Goal: Transaction & Acquisition: Purchase product/service

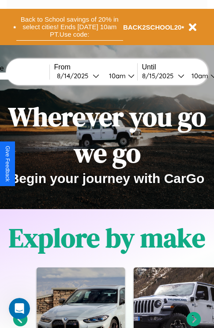
click at [69, 27] on button "Back to School savings of 20% in select cities! Ends [DATE] 10am PT. Use code:" at bounding box center [69, 26] width 107 height 27
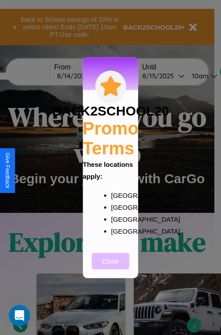
click at [111, 267] on button "Close" at bounding box center [111, 260] width 38 height 16
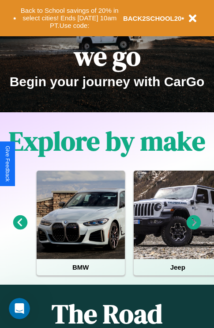
scroll to position [136, 0]
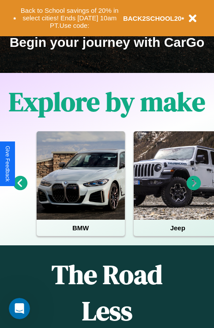
click at [20, 189] on icon at bounding box center [20, 183] width 15 height 15
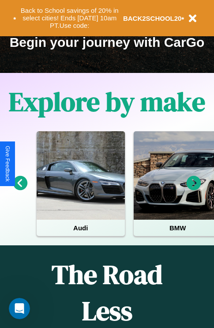
click at [194, 189] on icon at bounding box center [194, 183] width 15 height 15
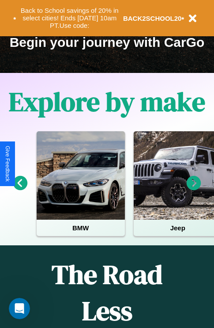
click at [20, 189] on icon at bounding box center [20, 183] width 15 height 15
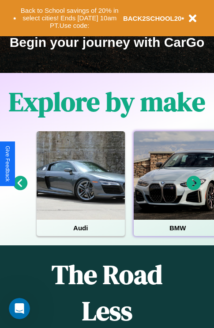
click at [177, 189] on div at bounding box center [178, 175] width 88 height 88
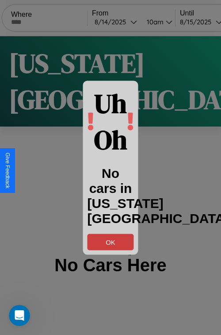
click at [111, 241] on button "OK" at bounding box center [111, 241] width 46 height 16
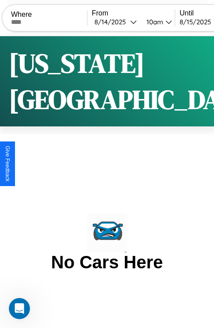
click at [55, 22] on input "text" at bounding box center [49, 22] width 76 height 7
type input "**********"
click at [128, 22] on div "[DATE]" at bounding box center [113, 22] width 36 height 8
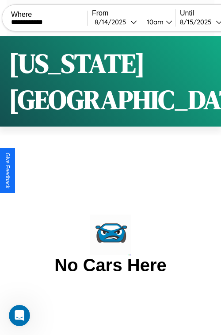
select select "*"
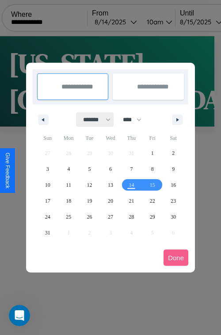
click at [93, 119] on select "******* ******** ***** ***** *** **** **** ****** ********* ******* ******** **…" at bounding box center [95, 119] width 38 height 15
click at [136, 119] on select "**** **** **** **** **** **** **** **** **** **** **** **** **** **** **** ****…" at bounding box center [131, 119] width 27 height 15
select select "****"
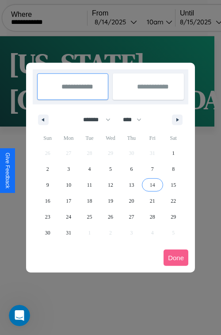
click at [152, 184] on span "14" at bounding box center [152, 185] width 5 height 16
type input "**********"
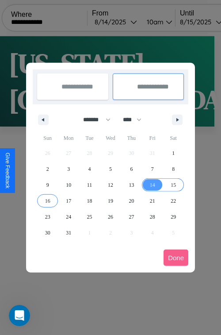
click at [47, 200] on span "16" at bounding box center [47, 201] width 5 height 16
type input "**********"
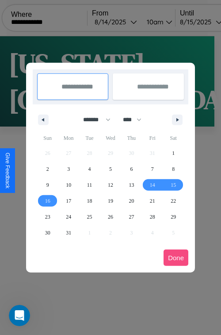
click at [176, 257] on button "Done" at bounding box center [176, 257] width 25 height 16
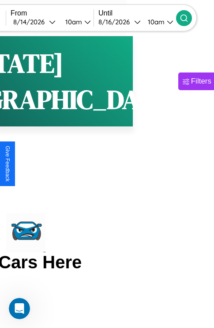
click at [189, 18] on icon at bounding box center [184, 18] width 9 height 9
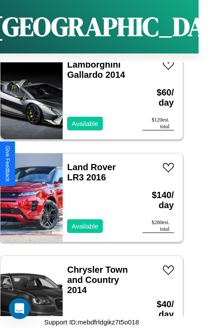
scroll to position [5470, 0]
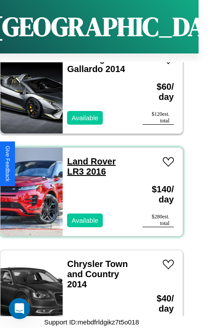
click at [89, 157] on link "Land Rover LR3 2016" at bounding box center [91, 167] width 49 height 20
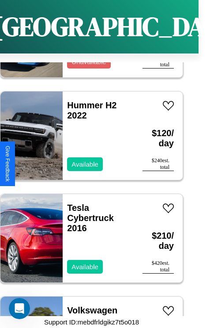
scroll to position [3931, 0]
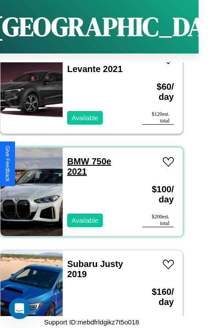
click at [76, 157] on link "BMW 750e 2021" at bounding box center [89, 167] width 44 height 20
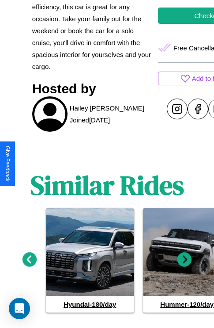
scroll to position [341, 0]
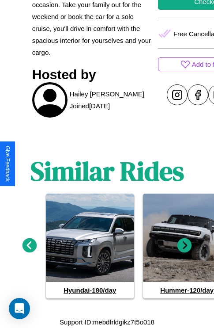
click at [29, 246] on icon at bounding box center [30, 245] width 15 height 15
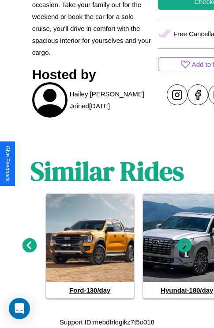
click at [29, 246] on icon at bounding box center [30, 245] width 15 height 15
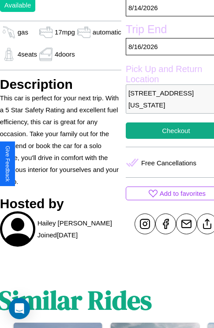
scroll to position [184, 37]
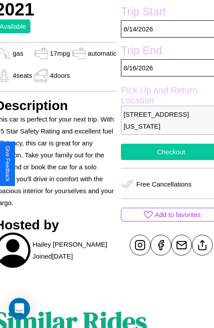
click at [164, 160] on button "Checkout" at bounding box center [171, 152] width 101 height 16
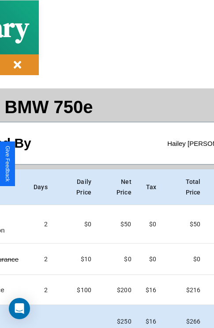
scroll to position [40, 110]
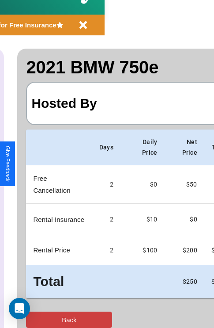
click at [43, 320] on button "Back" at bounding box center [69, 320] width 86 height 16
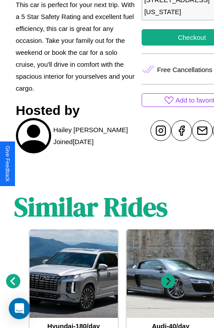
scroll to position [341, 13]
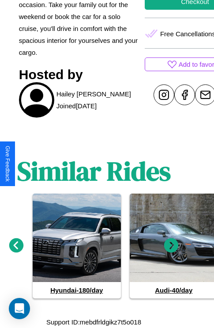
click at [172, 246] on icon at bounding box center [171, 245] width 15 height 15
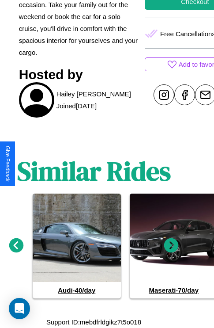
click at [172, 246] on icon at bounding box center [171, 245] width 15 height 15
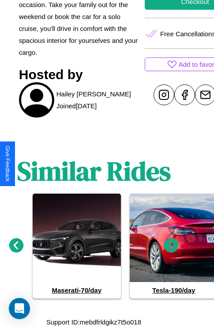
click at [172, 246] on icon at bounding box center [171, 245] width 15 height 15
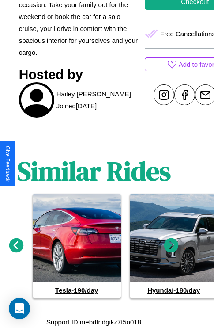
click at [172, 246] on icon at bounding box center [171, 245] width 15 height 15
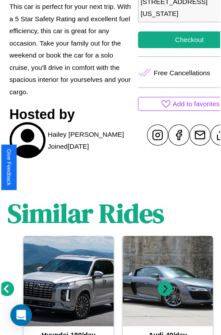
scroll to position [247, 37]
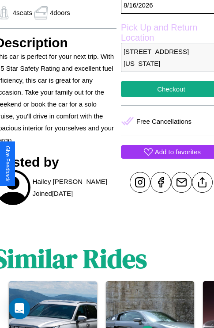
click at [164, 158] on p "Add to favorites" at bounding box center [178, 152] width 46 height 12
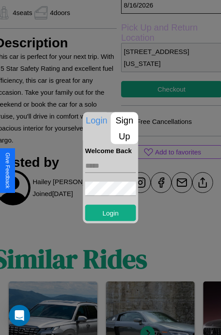
click at [111, 165] on input "text" at bounding box center [110, 165] width 51 height 14
type input "**********"
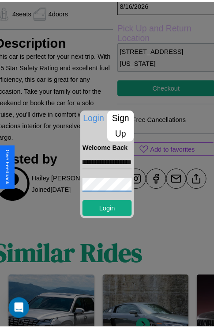
scroll to position [0, 0]
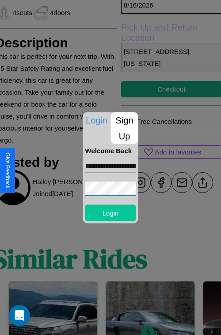
click at [111, 212] on button "Login" at bounding box center [110, 212] width 51 height 16
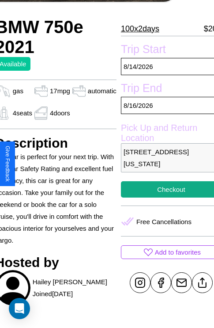
scroll to position [184, 37]
